Goal: Find specific page/section: Find specific page/section

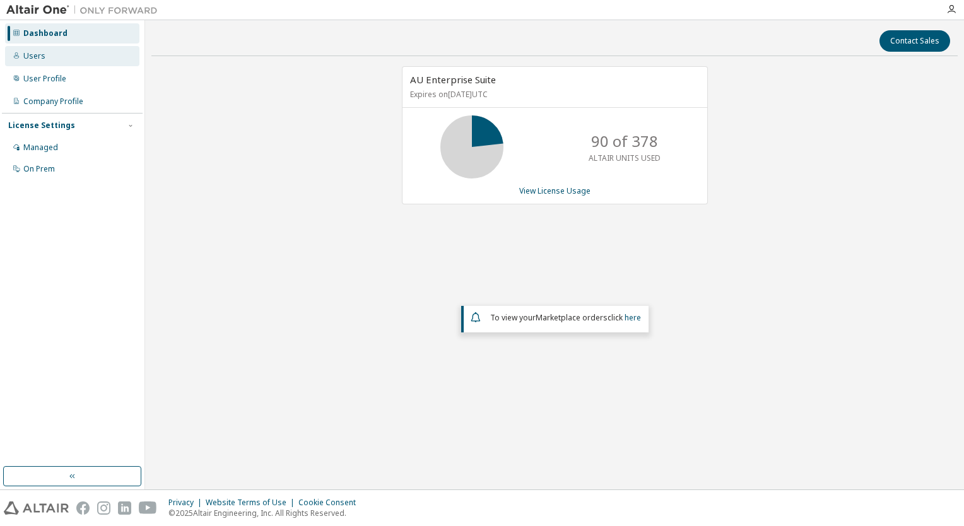
click at [30, 54] on div "Users" at bounding box center [34, 56] width 22 height 10
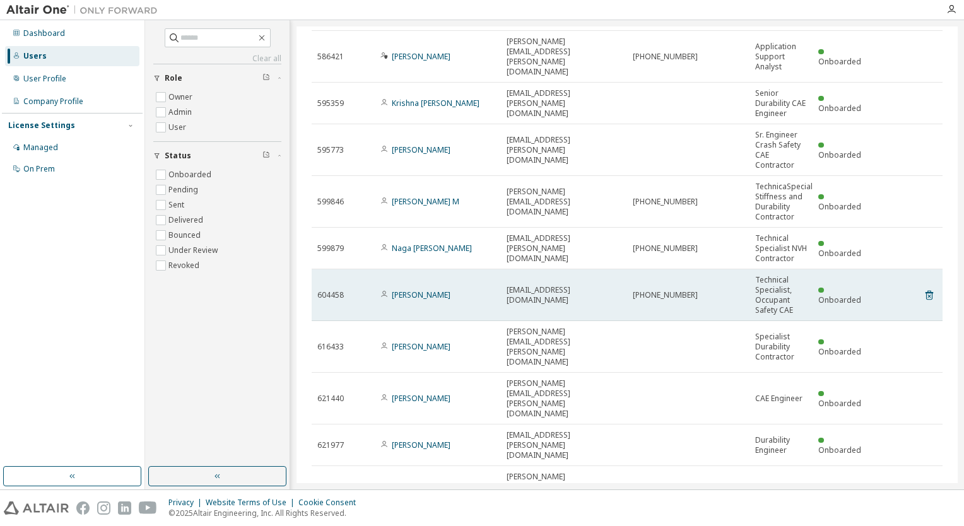
scroll to position [69, 0]
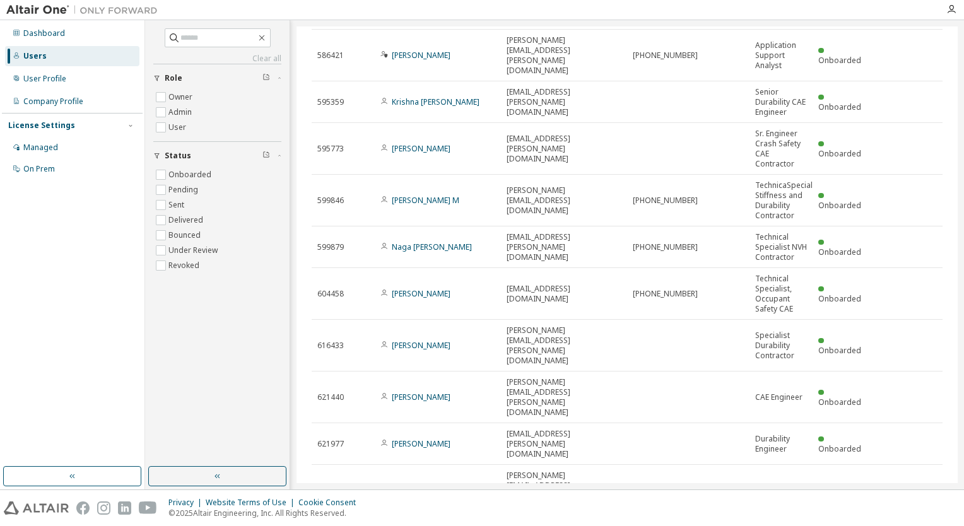
click at [903, 524] on icon "button" at bounding box center [910, 531] width 15 height 15
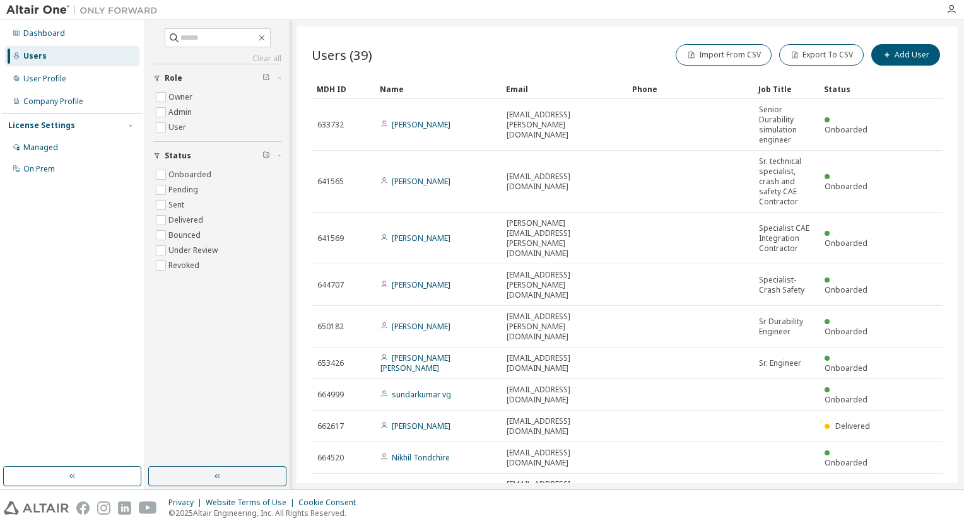
click at [911, 525] on icon "button" at bounding box center [911, 530] width 4 height 6
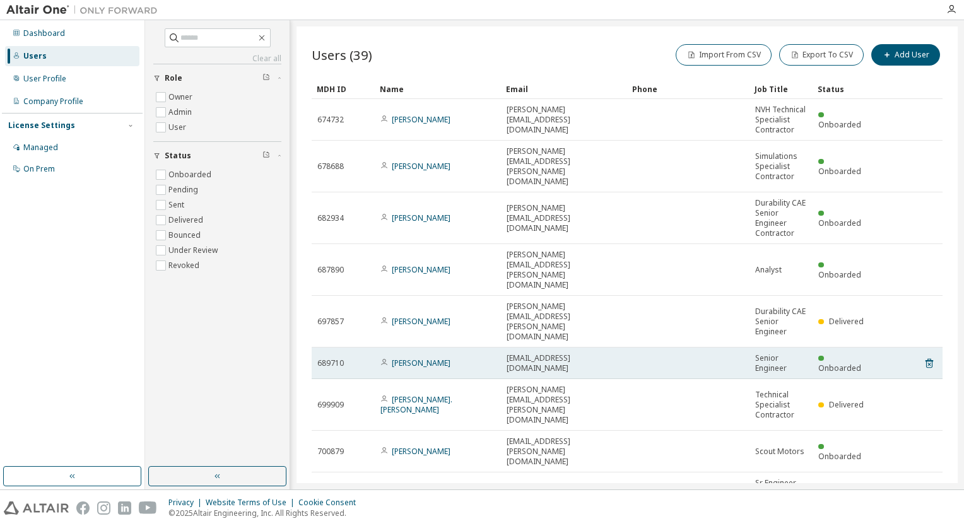
click at [329, 358] on span "689710" at bounding box center [330, 363] width 26 height 10
click at [561, 353] on span "Lauren.Monsanty@scoutmotors.com" at bounding box center [564, 363] width 115 height 20
click at [447, 358] on link "Lauren Monsanty" at bounding box center [421, 363] width 59 height 11
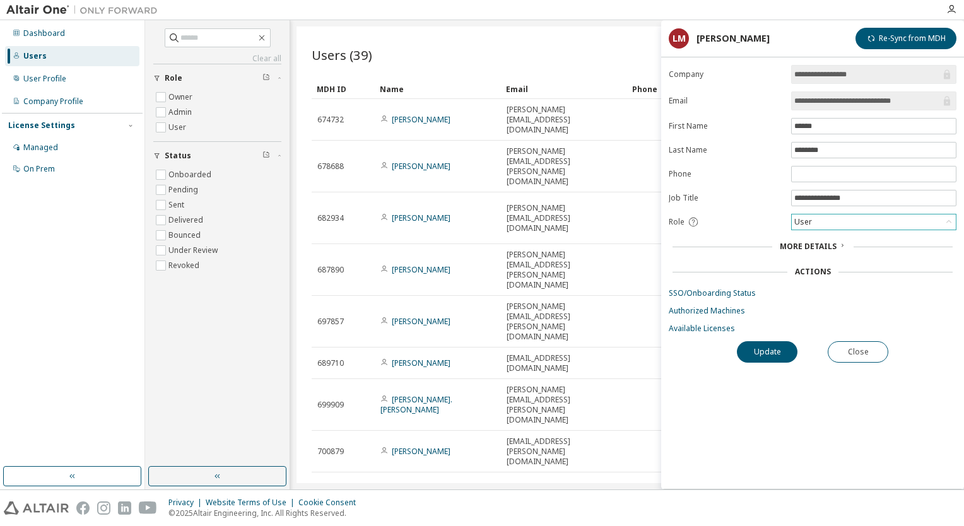
click at [949, 217] on icon at bounding box center [948, 222] width 13 height 13
click at [896, 448] on div "**********" at bounding box center [812, 277] width 303 height 424
click at [884, 354] on button "Close" at bounding box center [858, 351] width 61 height 21
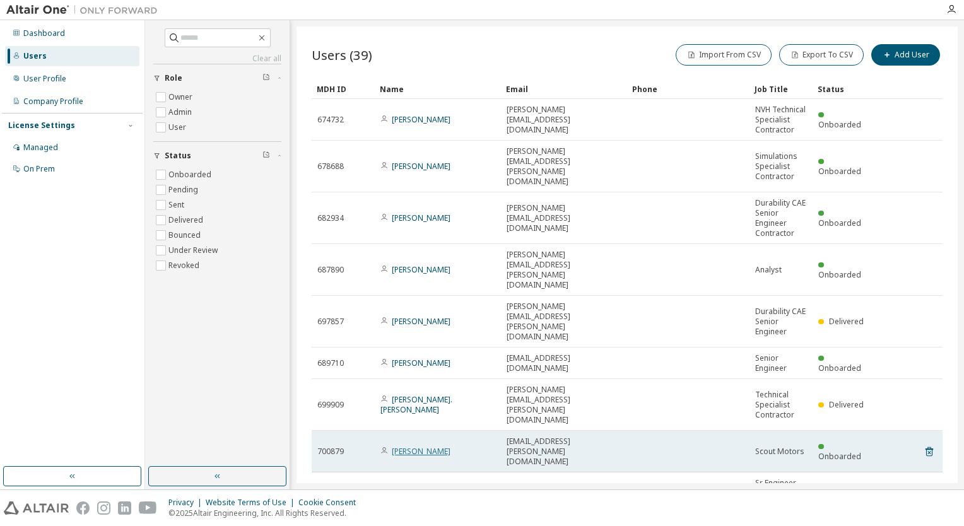
click at [440, 446] on link "Mark Steinbach" at bounding box center [421, 451] width 59 height 11
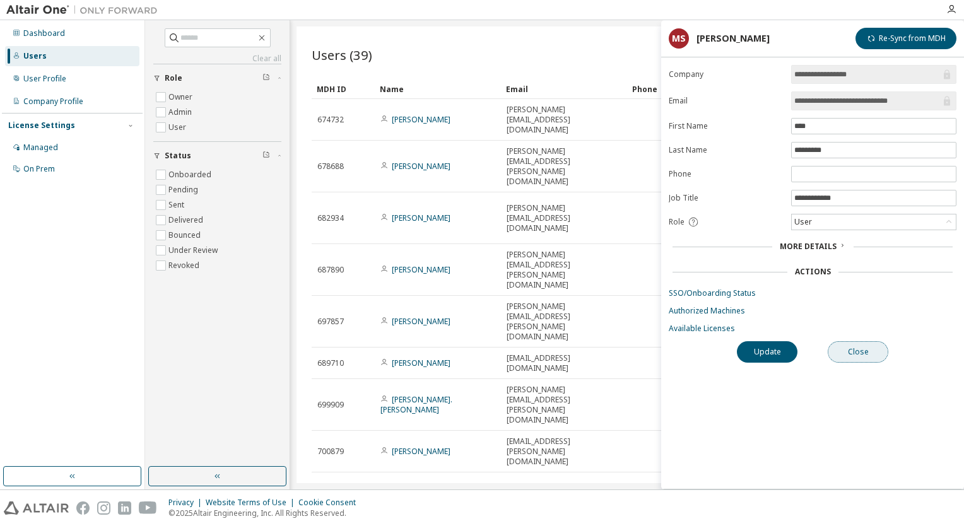
click at [877, 356] on button "Close" at bounding box center [858, 351] width 61 height 21
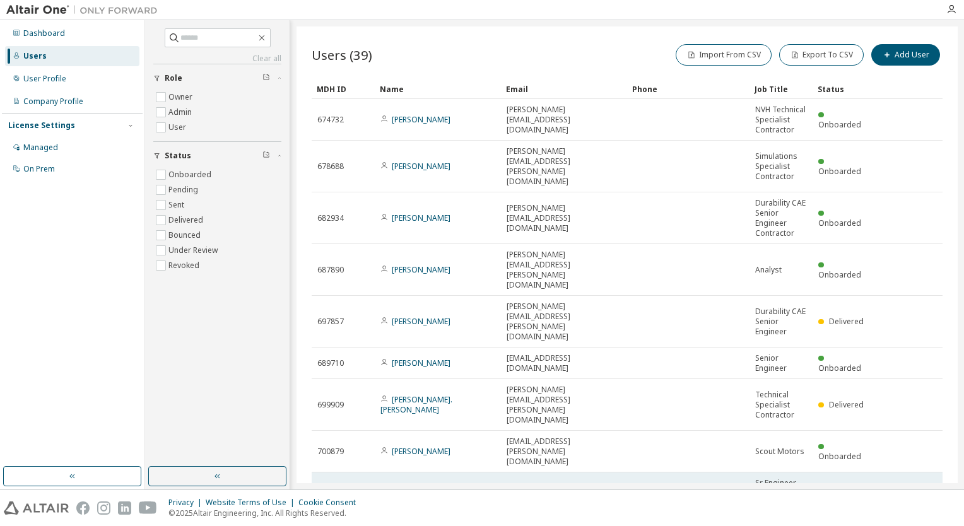
click at [413, 493] on link "Nagendra K" at bounding box center [421, 498] width 59 height 11
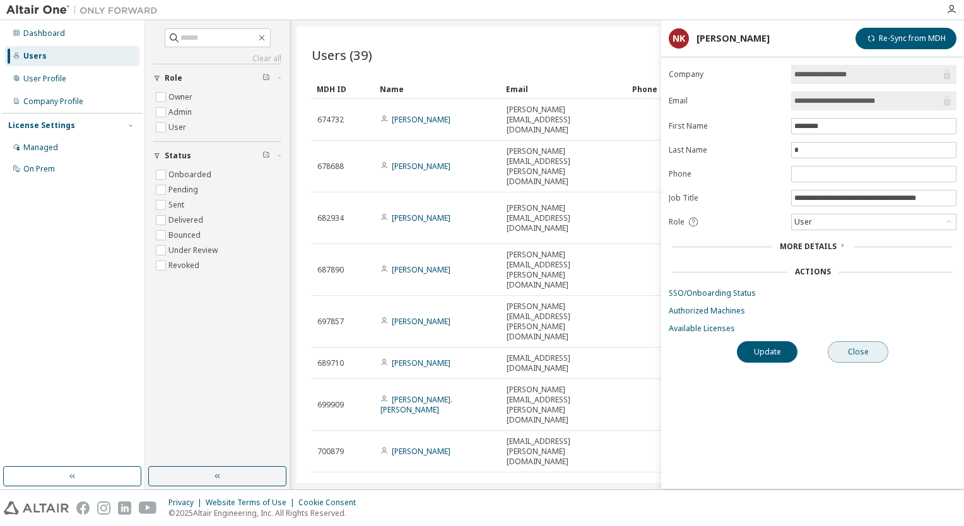
click at [879, 357] on button "Close" at bounding box center [858, 351] width 61 height 21
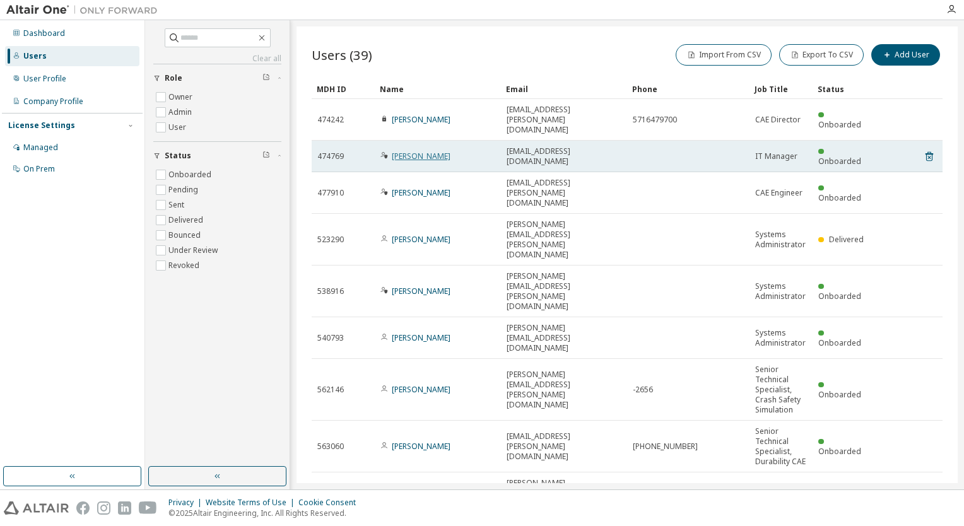
click at [418, 151] on link "Mark Hay" at bounding box center [421, 156] width 59 height 11
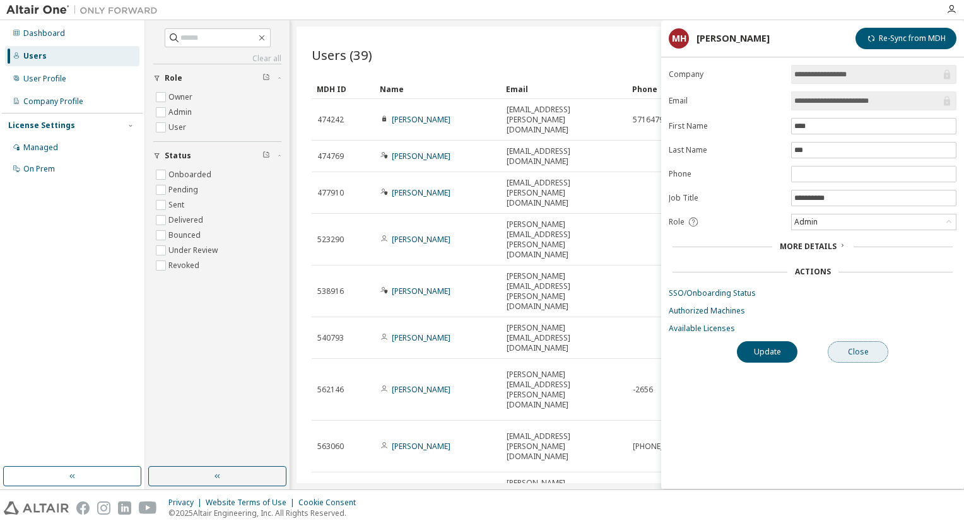
click at [885, 353] on button "Close" at bounding box center [858, 351] width 61 height 21
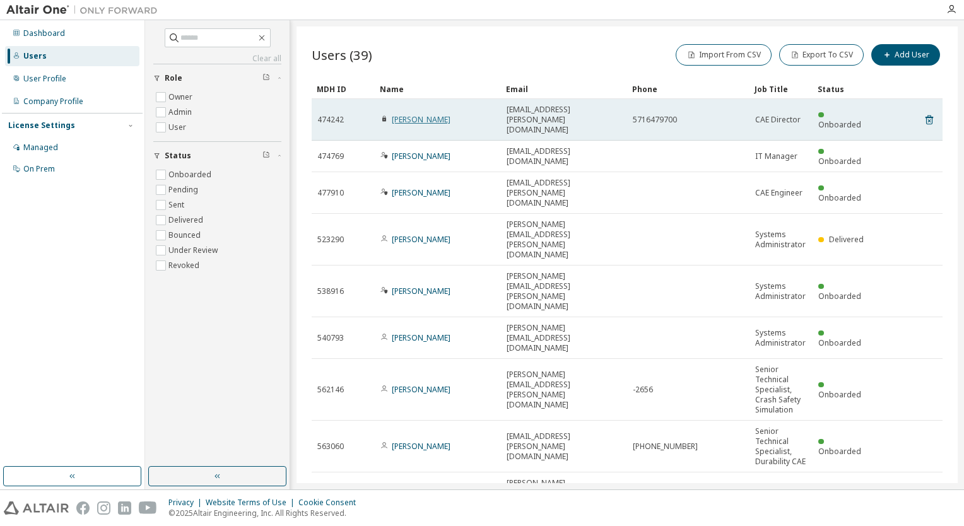
click at [450, 114] on link "Umachandran Muralidharan" at bounding box center [421, 119] width 59 height 11
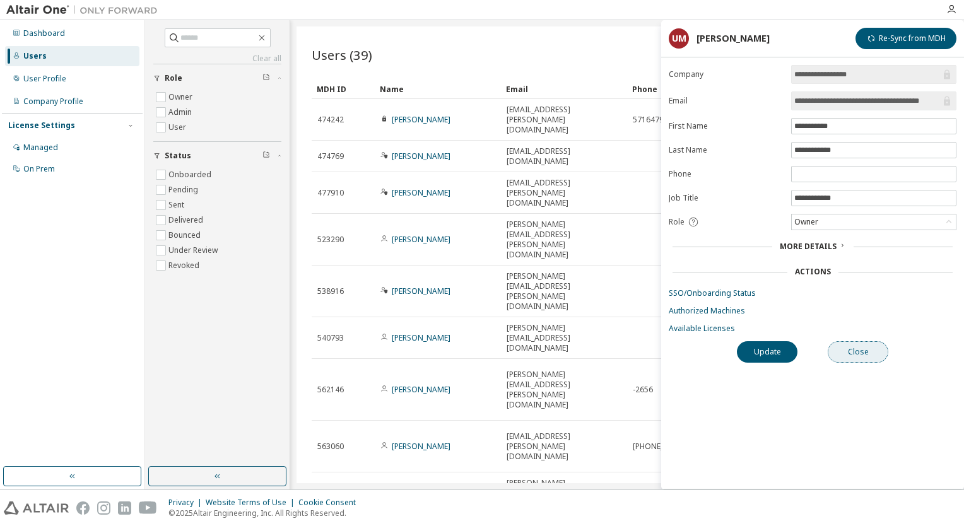
click at [880, 355] on button "Close" at bounding box center [858, 351] width 61 height 21
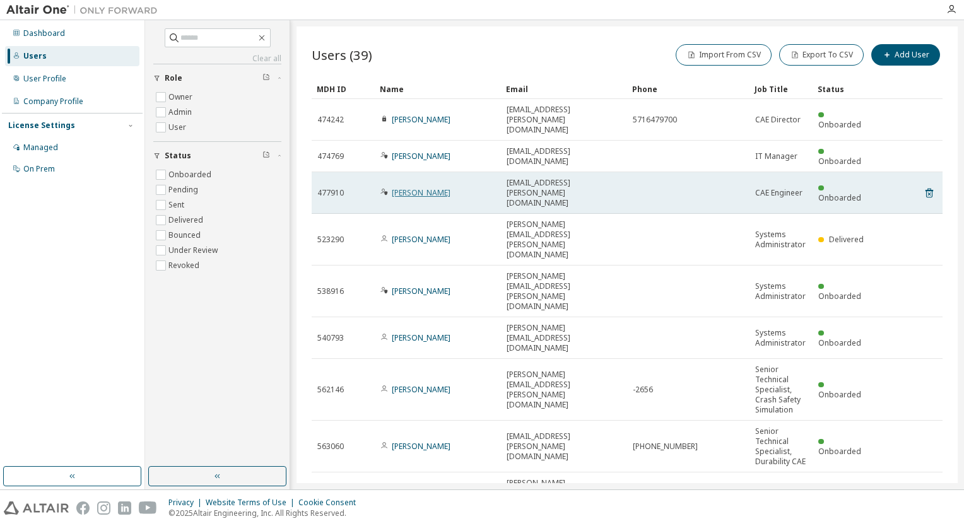
click at [427, 187] on link "Rajesh Rao" at bounding box center [421, 192] width 59 height 11
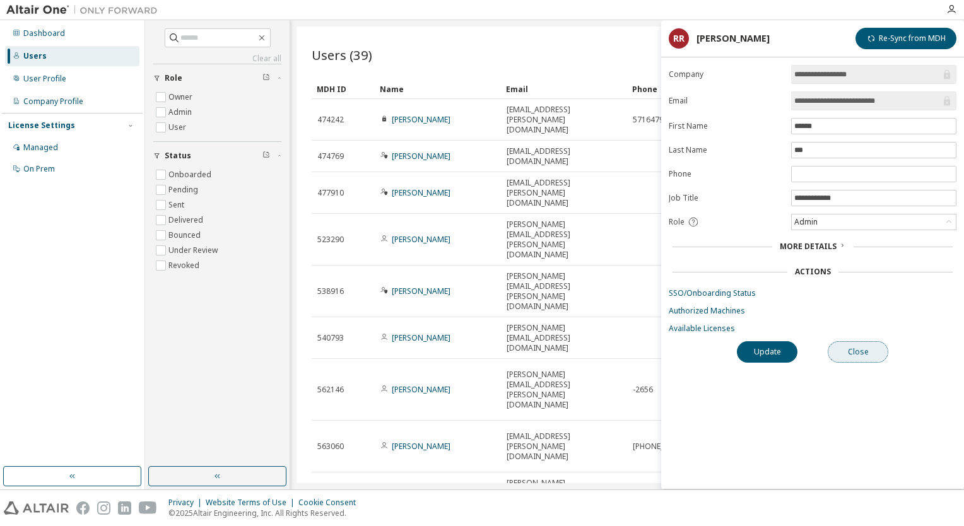
click at [882, 351] on button "Close" at bounding box center [858, 351] width 61 height 21
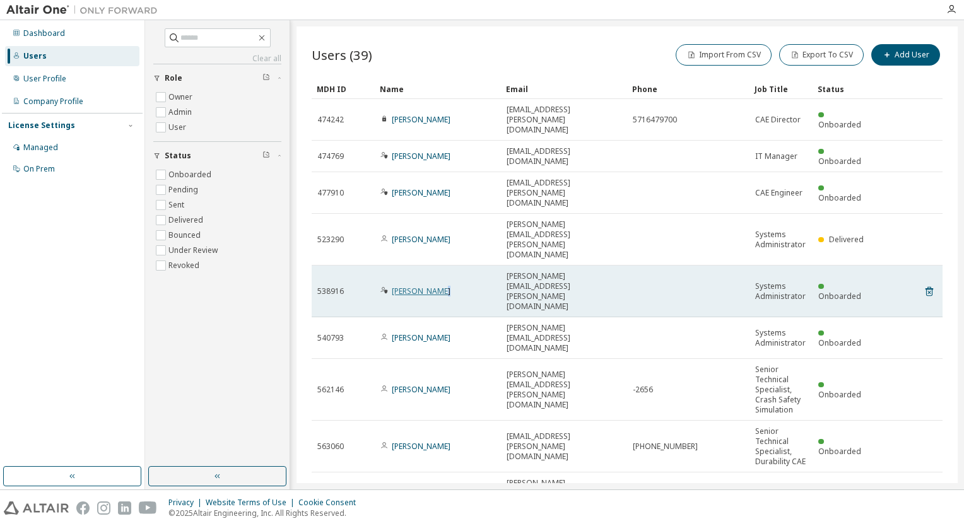
click at [438, 286] on link "Mitchell Mercurio" at bounding box center [421, 291] width 59 height 11
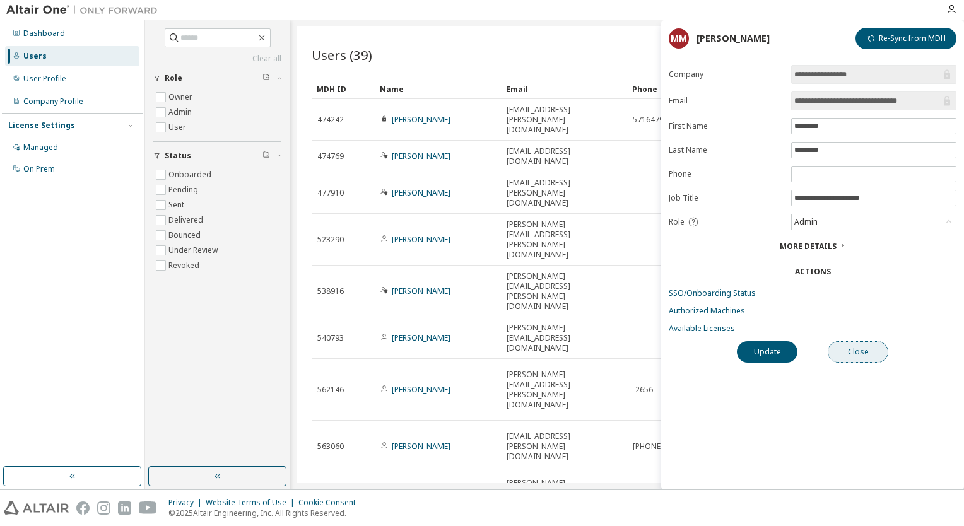
click at [883, 350] on button "Close" at bounding box center [858, 351] width 61 height 21
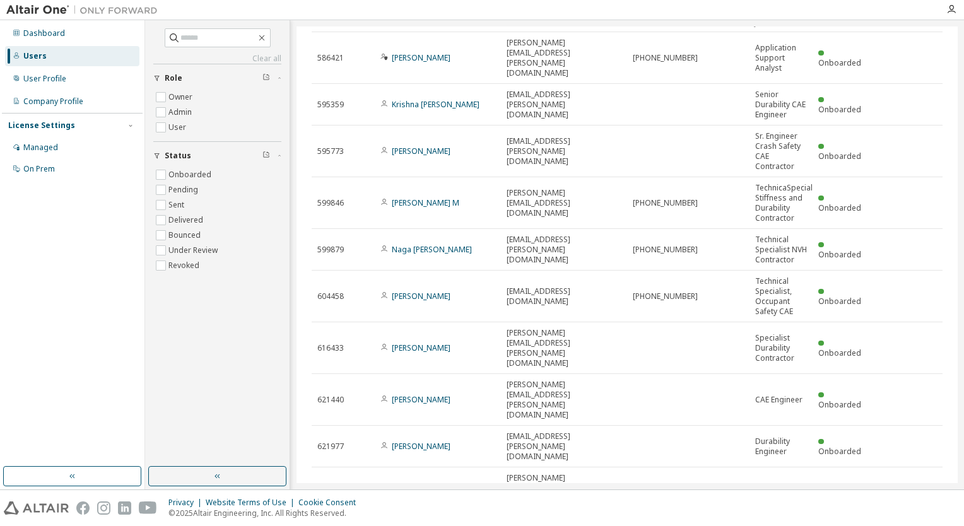
scroll to position [69, 0]
click at [905, 524] on icon "button" at bounding box center [910, 531] width 15 height 15
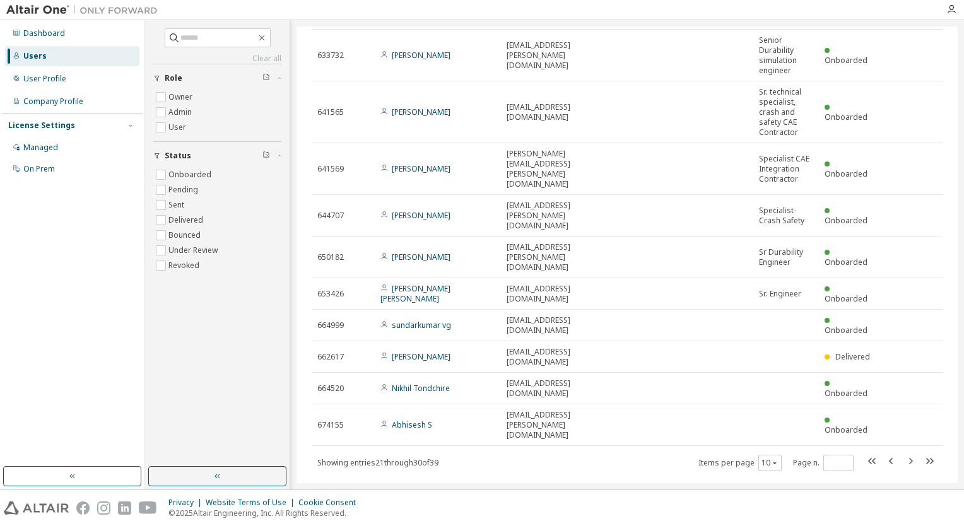
scroll to position [0, 0]
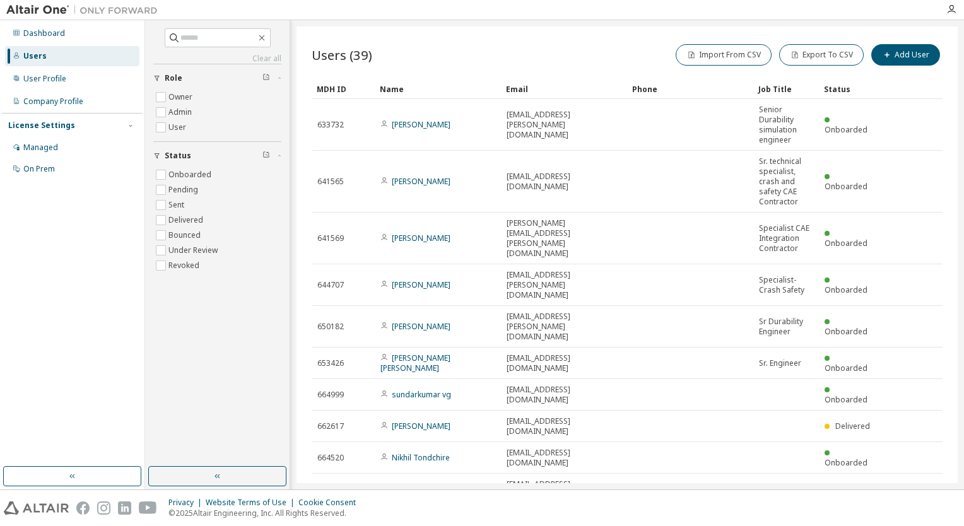
click at [911, 523] on icon "button" at bounding box center [910, 530] width 15 height 15
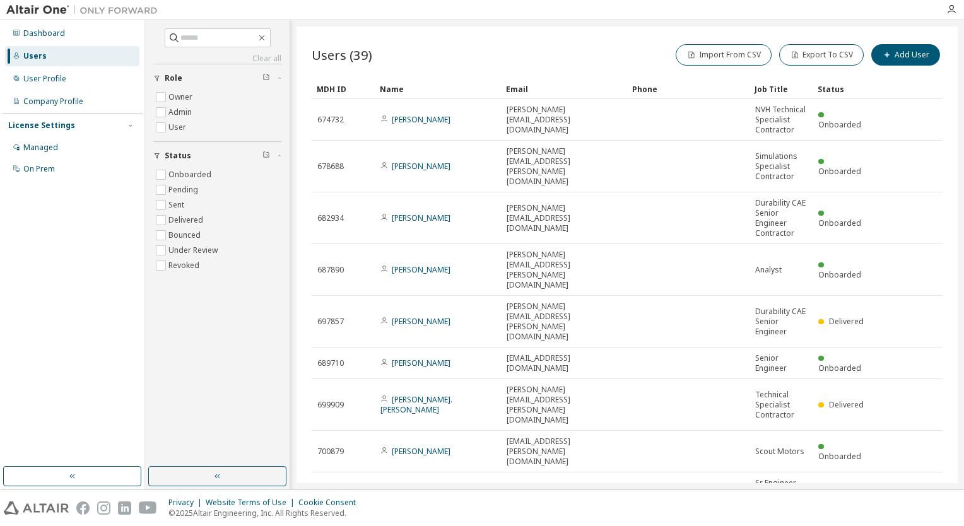
type input "*"
